Goal: Information Seeking & Learning: Learn about a topic

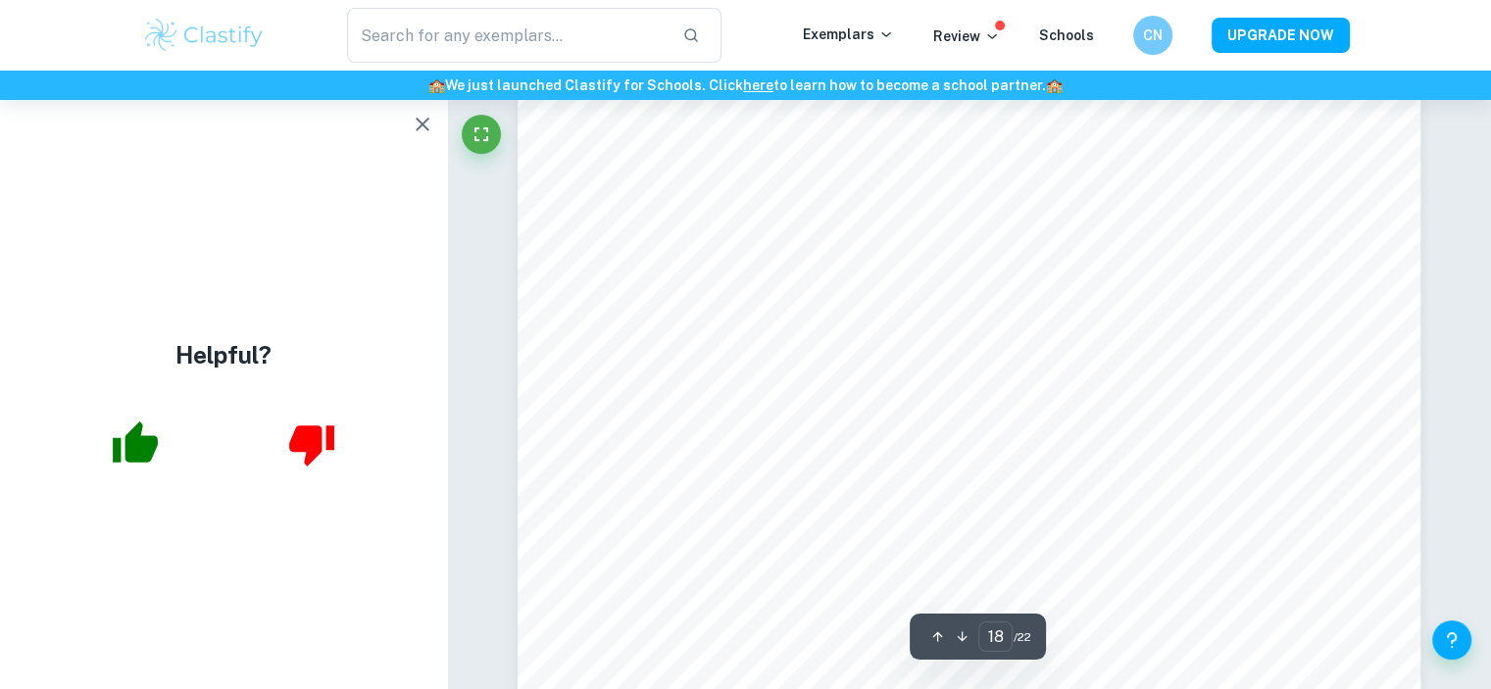
scroll to position [21202, 0]
click at [420, 124] on icon "button" at bounding box center [423, 125] width 24 height 24
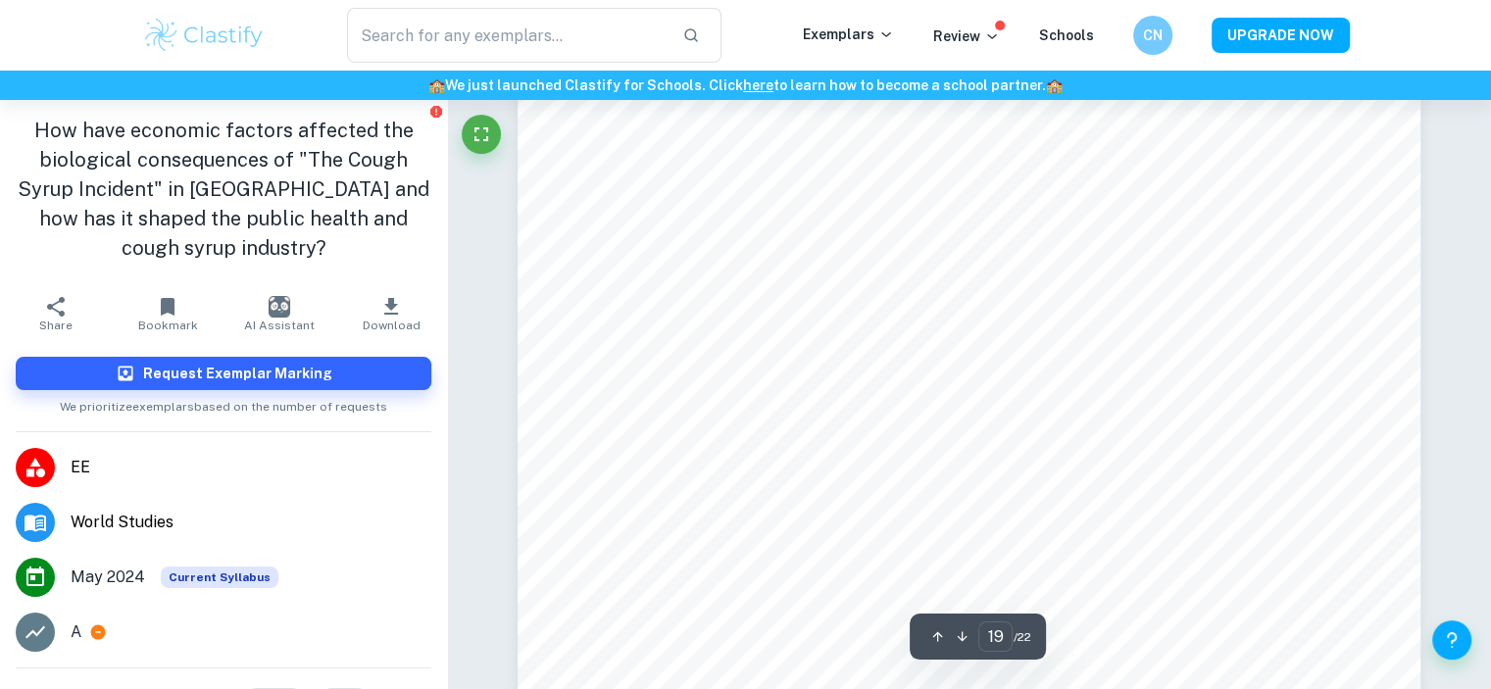
scroll to position [21940, 0]
type input "18"
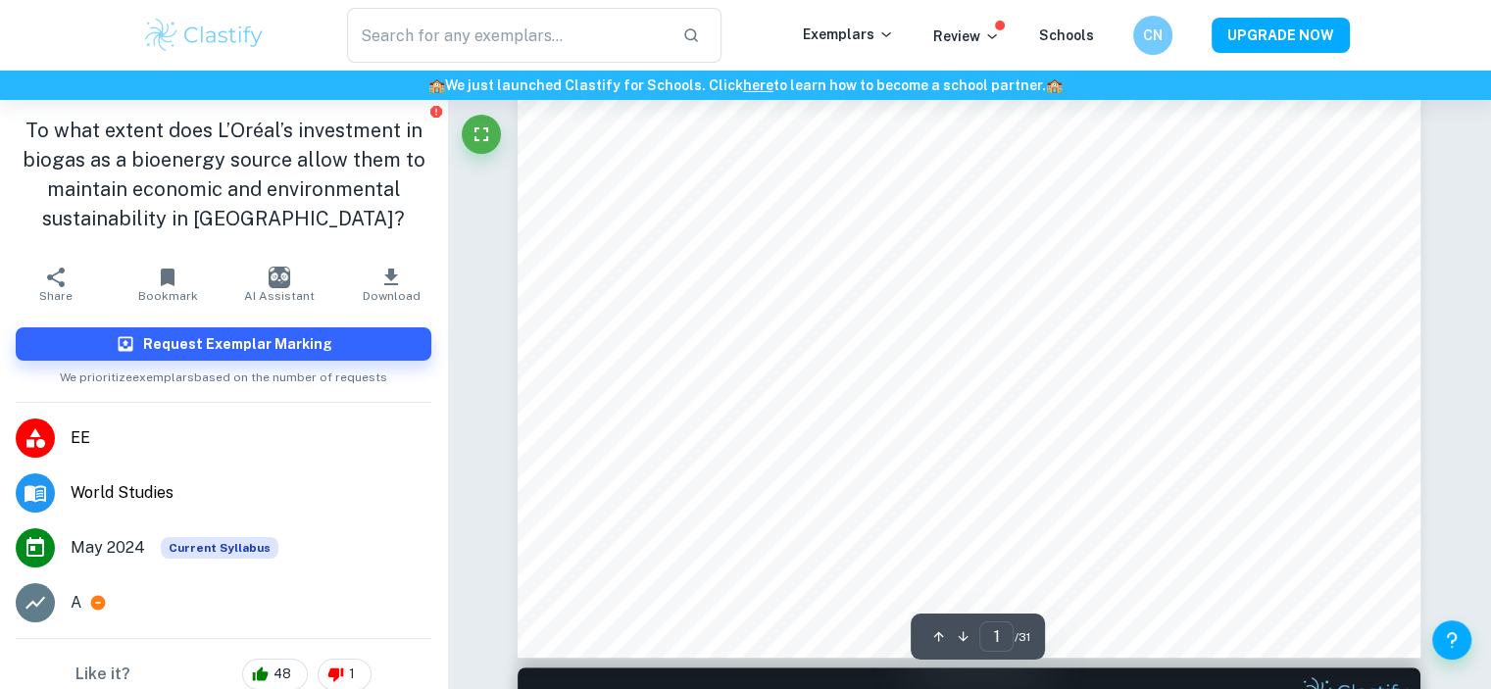
scroll to position [649, 0]
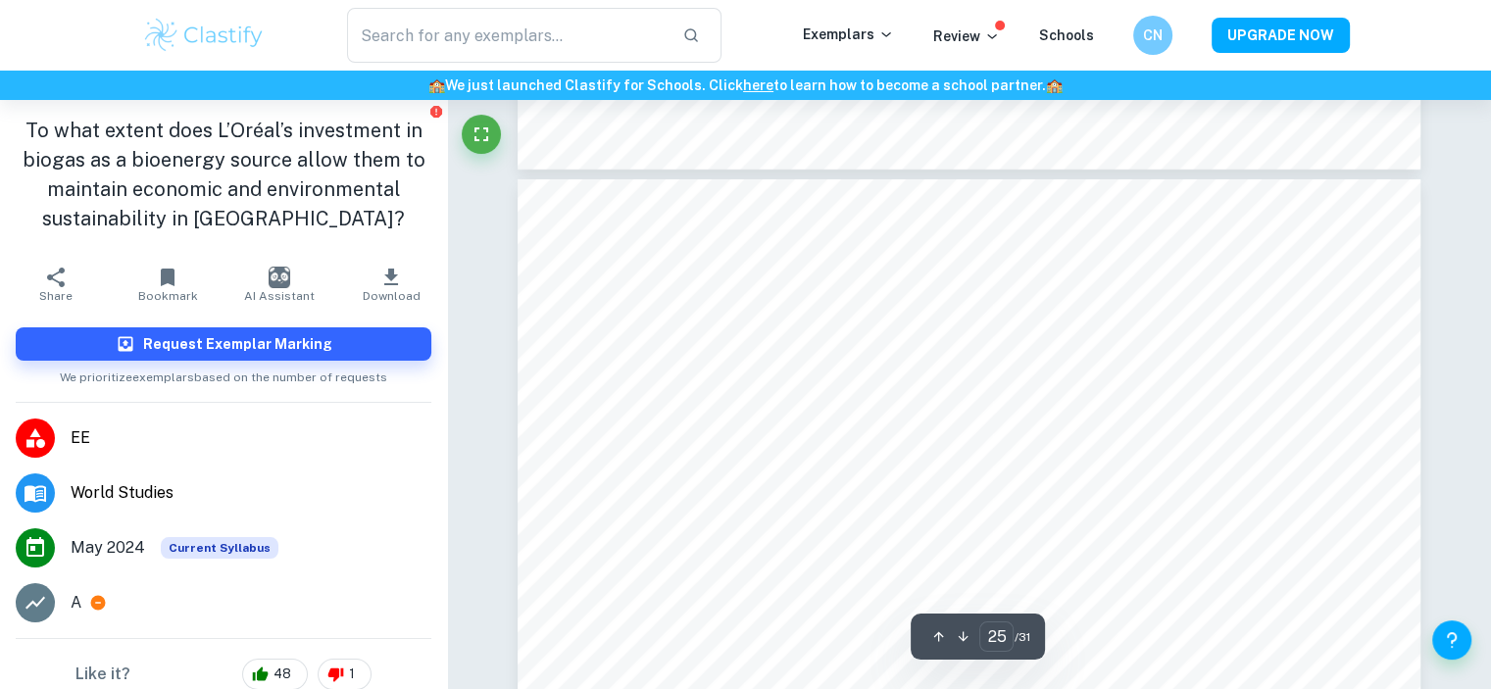
type input "24"
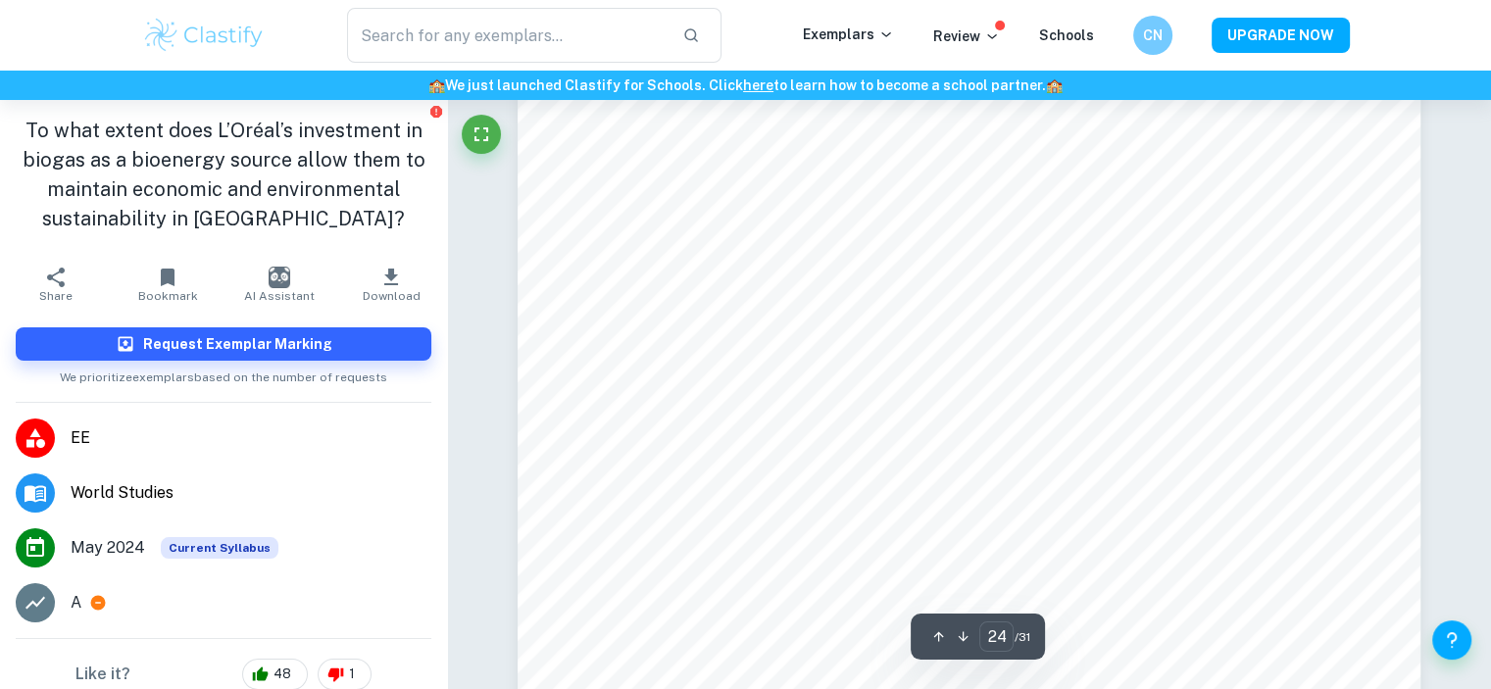
scroll to position [27772, 0]
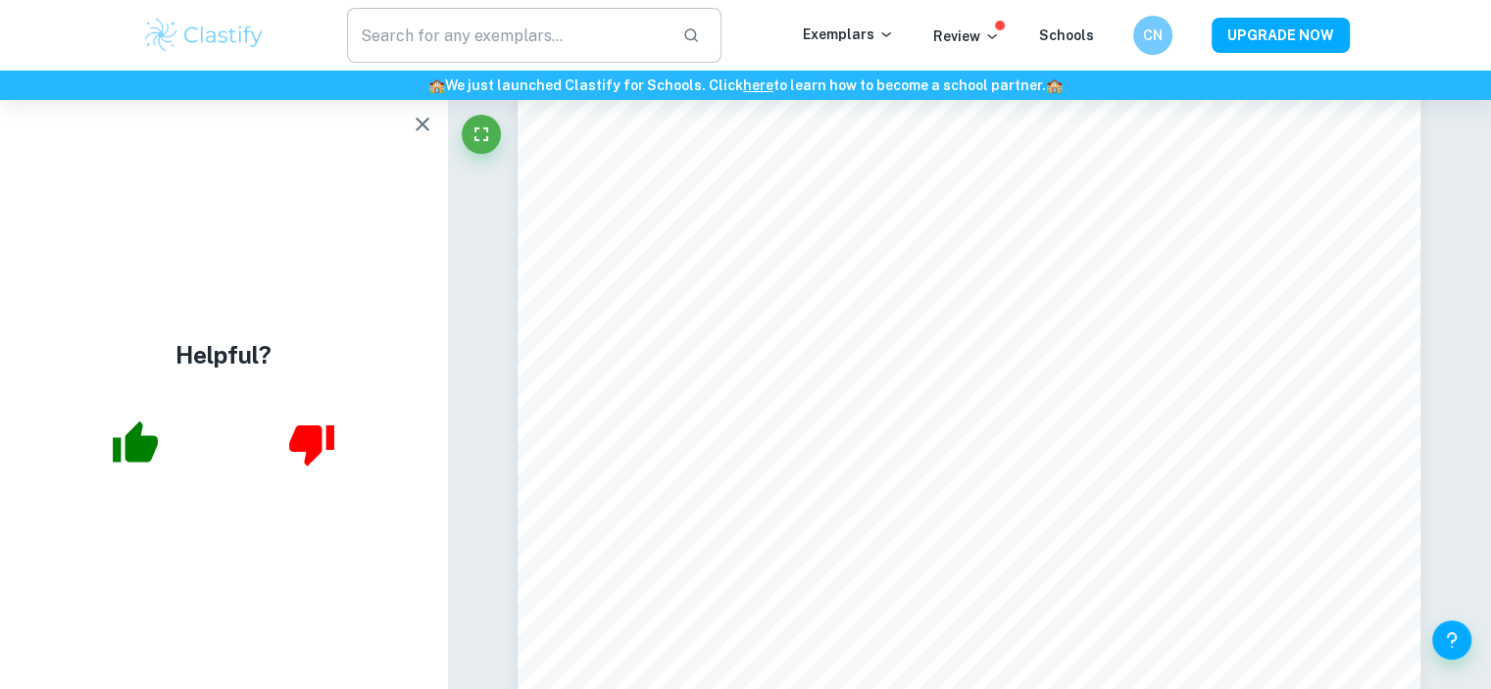
click at [412, 123] on icon "button" at bounding box center [423, 125] width 24 height 24
